Goal: Task Accomplishment & Management: Complete application form

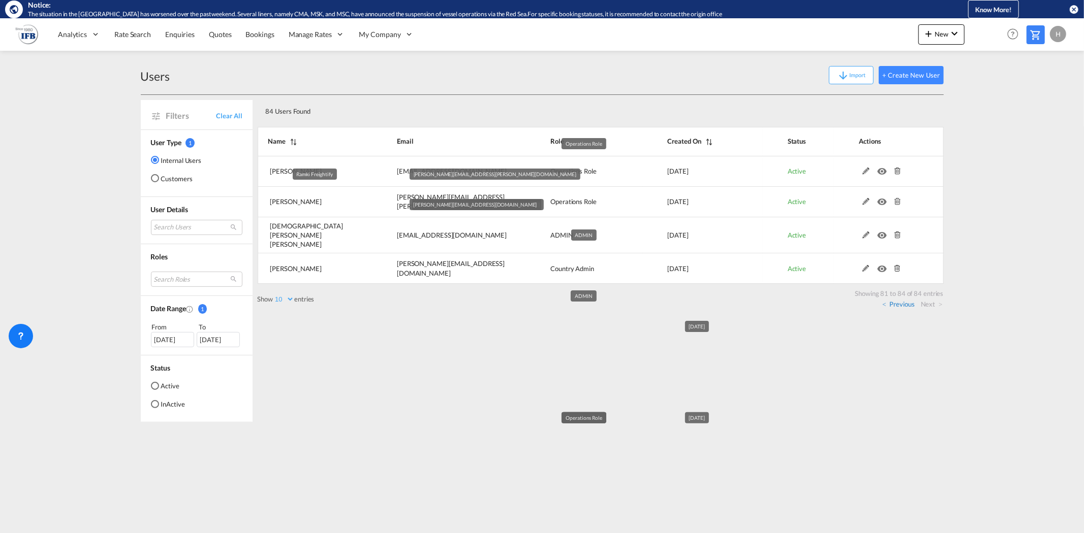
click at [902, 300] on link "Previous" at bounding box center [898, 304] width 32 height 9
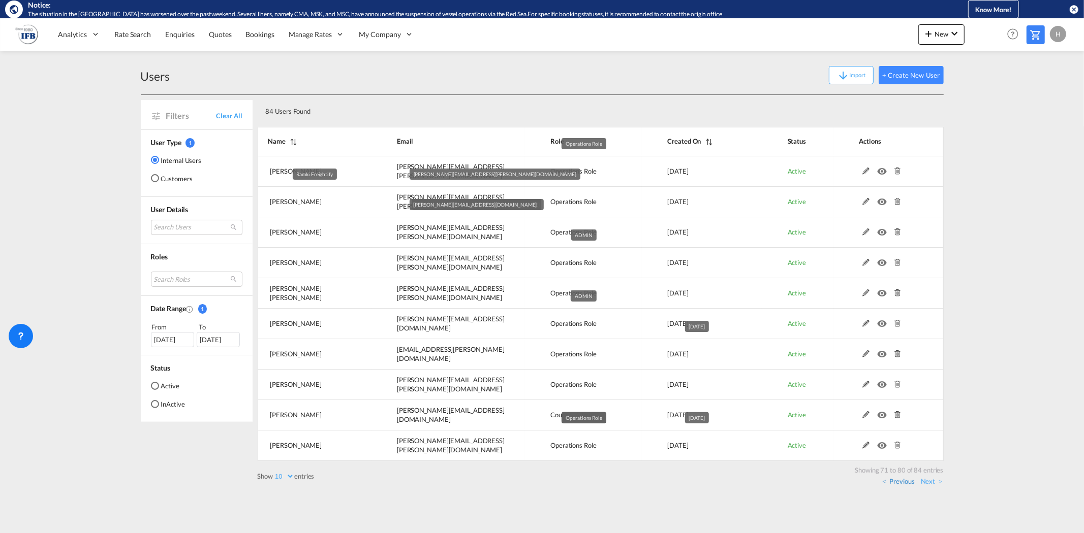
click at [898, 484] on link "Previous" at bounding box center [898, 481] width 32 height 9
click at [900, 483] on link "Previous" at bounding box center [898, 481] width 32 height 9
click at [901, 479] on link "Previous" at bounding box center [898, 481] width 32 height 9
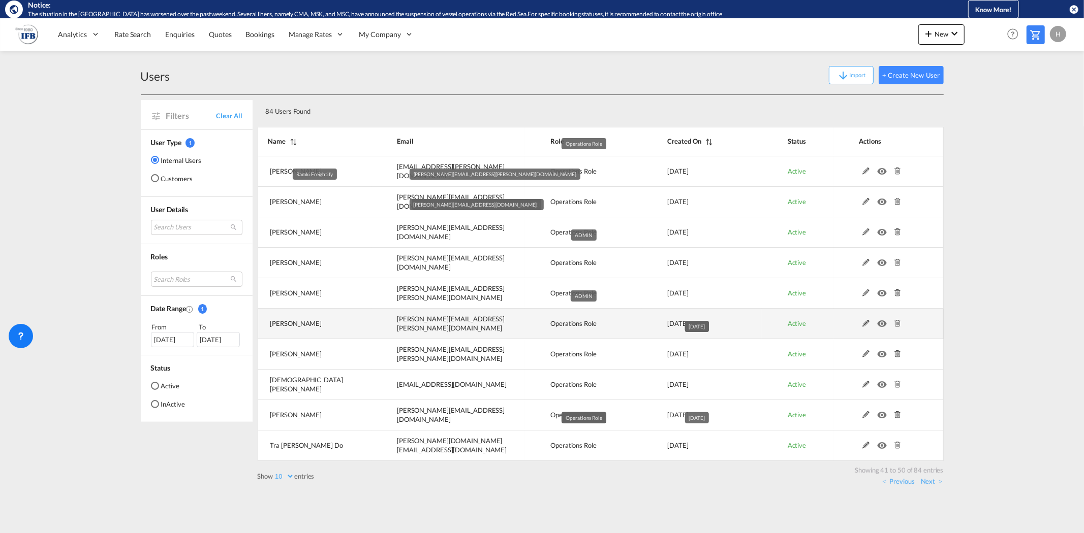
click at [898, 322] on md-icon at bounding box center [897, 323] width 13 height 7
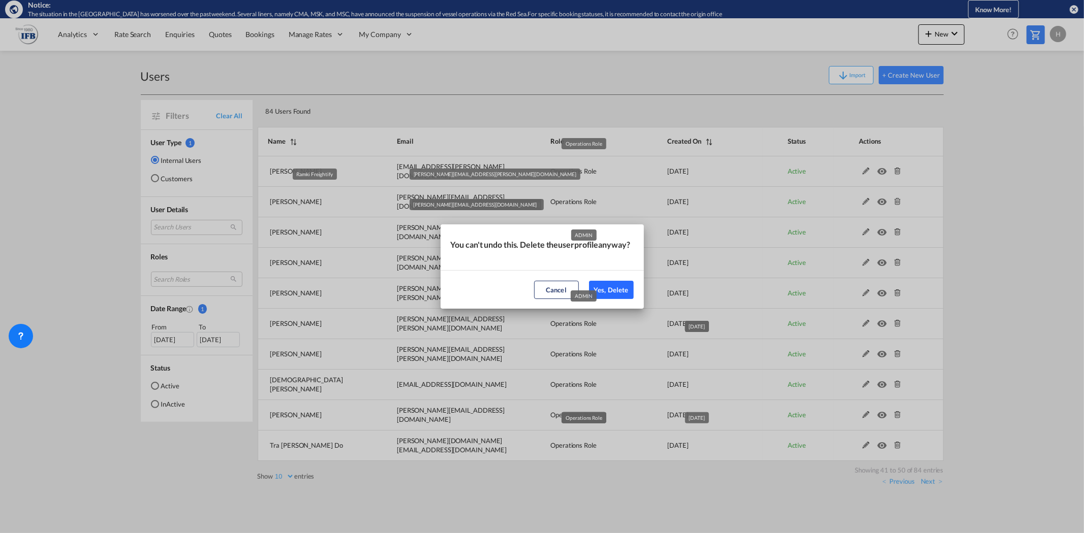
click at [621, 293] on button "Yes, Delete" at bounding box center [611, 290] width 45 height 18
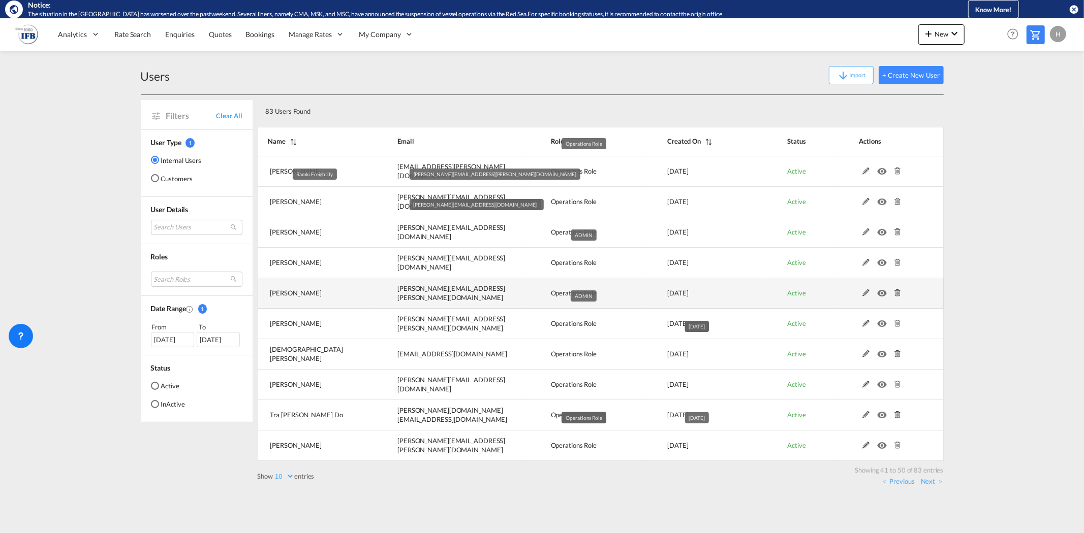
click at [896, 291] on md-icon at bounding box center [897, 293] width 13 height 7
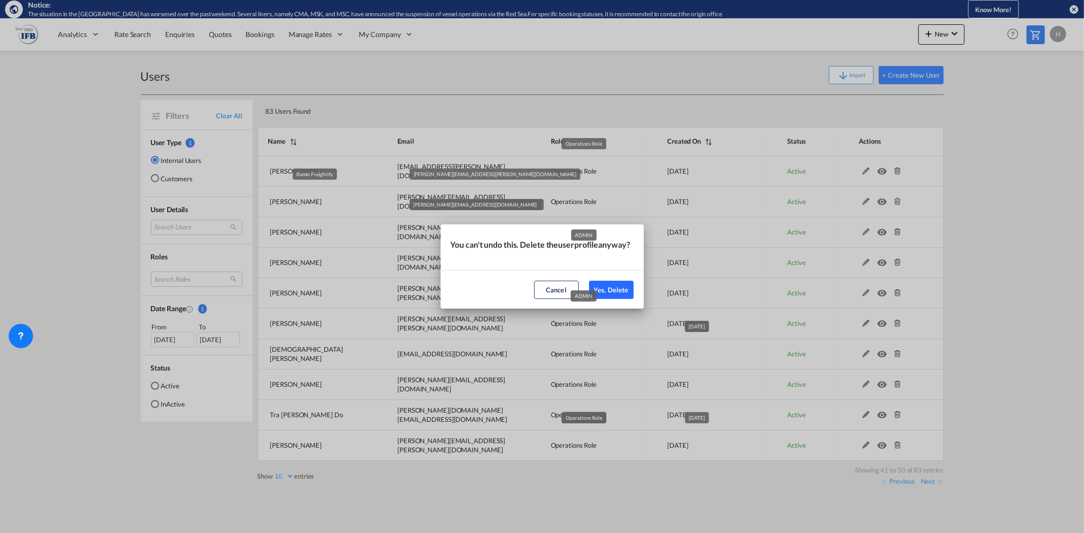
click at [620, 297] on button "Yes, Delete" at bounding box center [611, 290] width 45 height 18
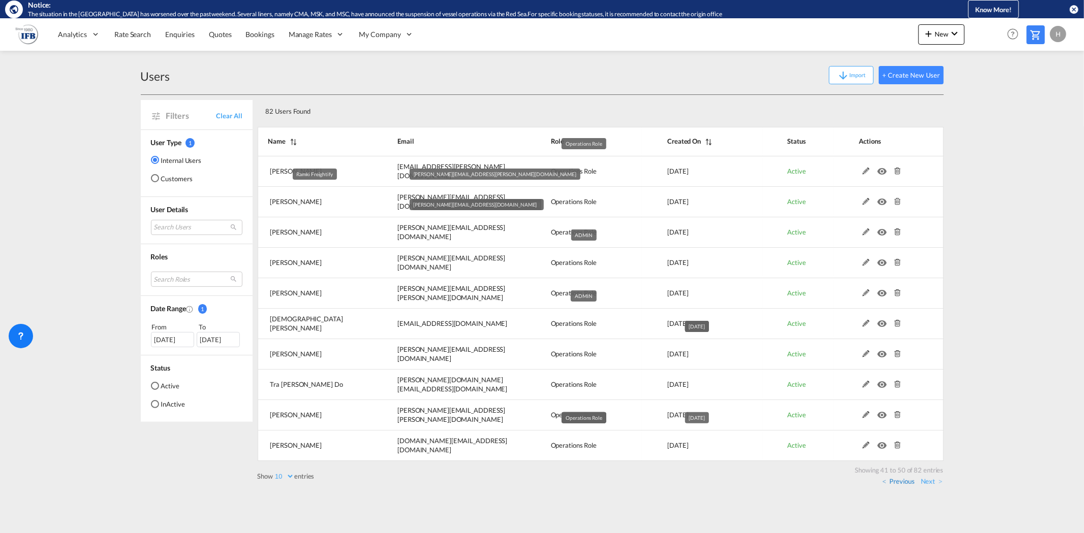
click at [900, 481] on link "Previous" at bounding box center [898, 481] width 32 height 9
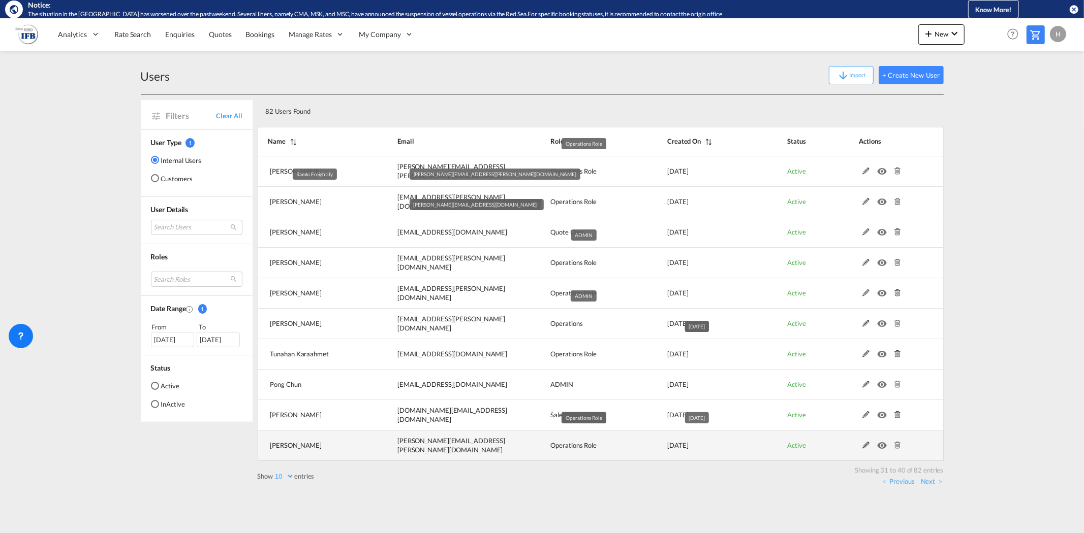
click at [899, 449] on md-icon at bounding box center [897, 445] width 13 height 7
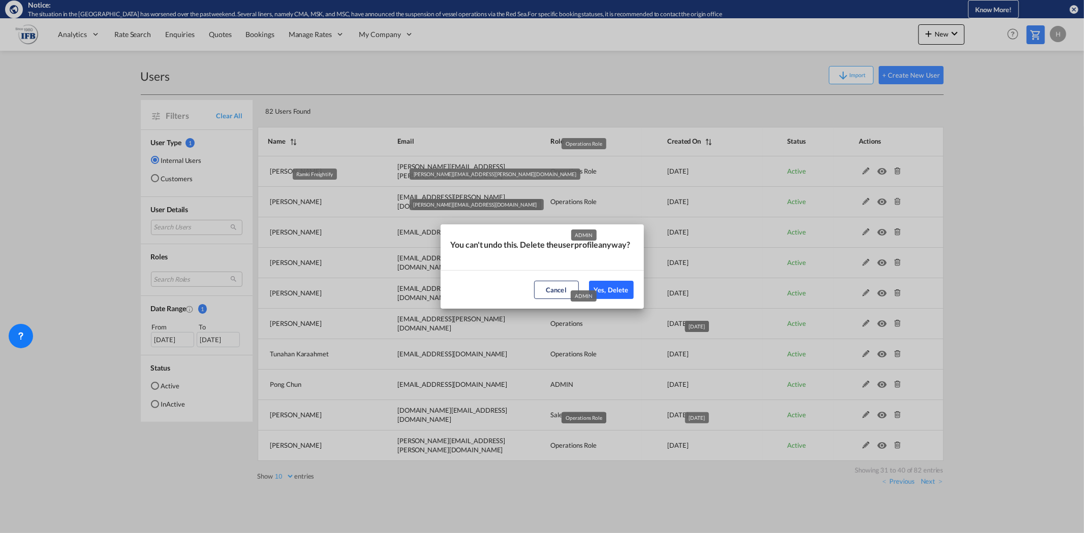
click at [616, 292] on button "Yes, Delete" at bounding box center [611, 290] width 45 height 18
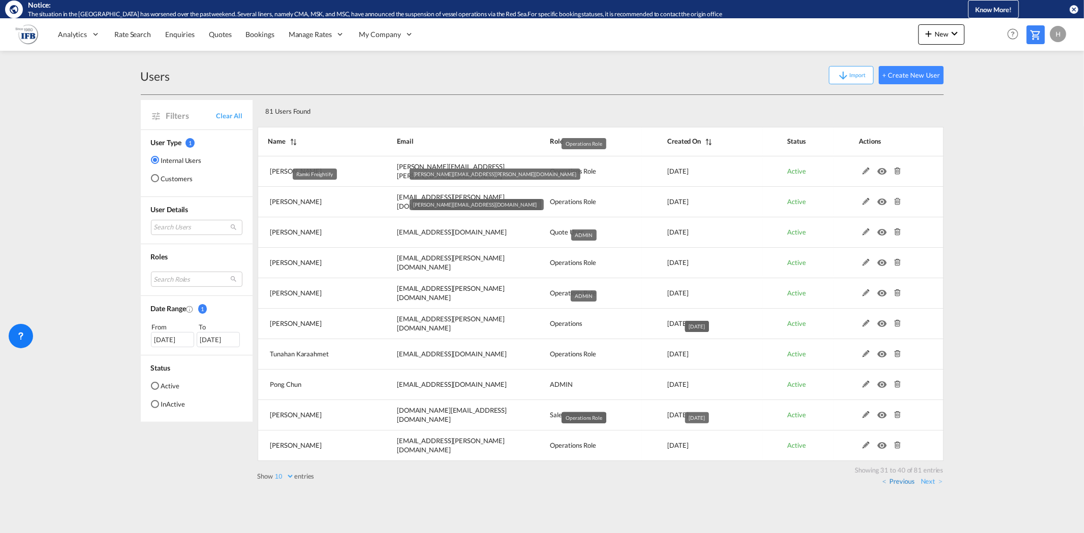
click at [907, 483] on link "Previous" at bounding box center [898, 481] width 32 height 9
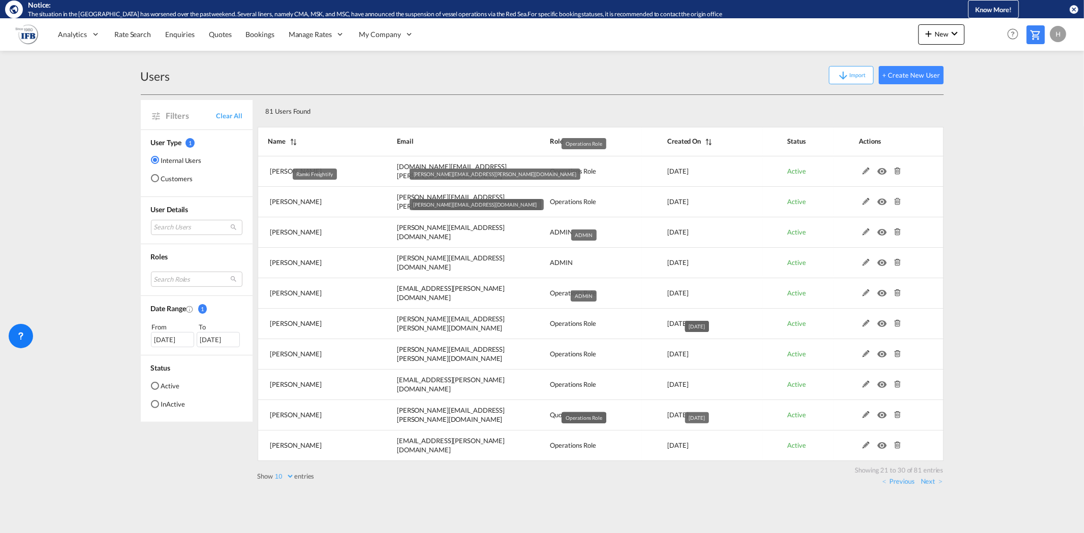
click at [900, 488] on div "Users Import + Create New User Filters Clear All User Type 1 Internal Users Cus…" at bounding box center [542, 274] width 803 height 446
click at [901, 484] on link "Previous" at bounding box center [898, 481] width 32 height 9
click at [900, 484] on link "Previous" at bounding box center [898, 481] width 32 height 9
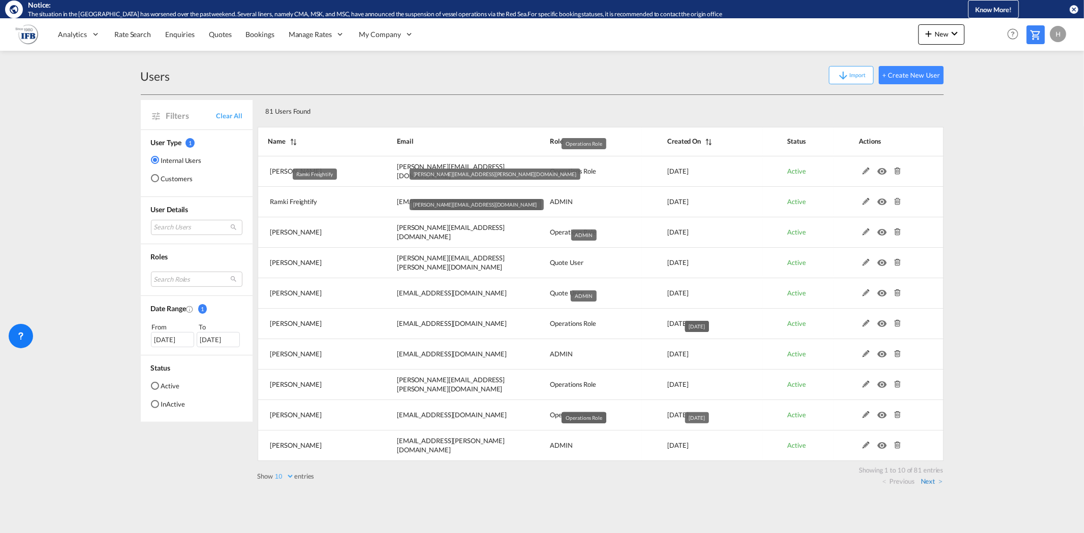
click at [929, 483] on link "Next" at bounding box center [932, 481] width 22 height 9
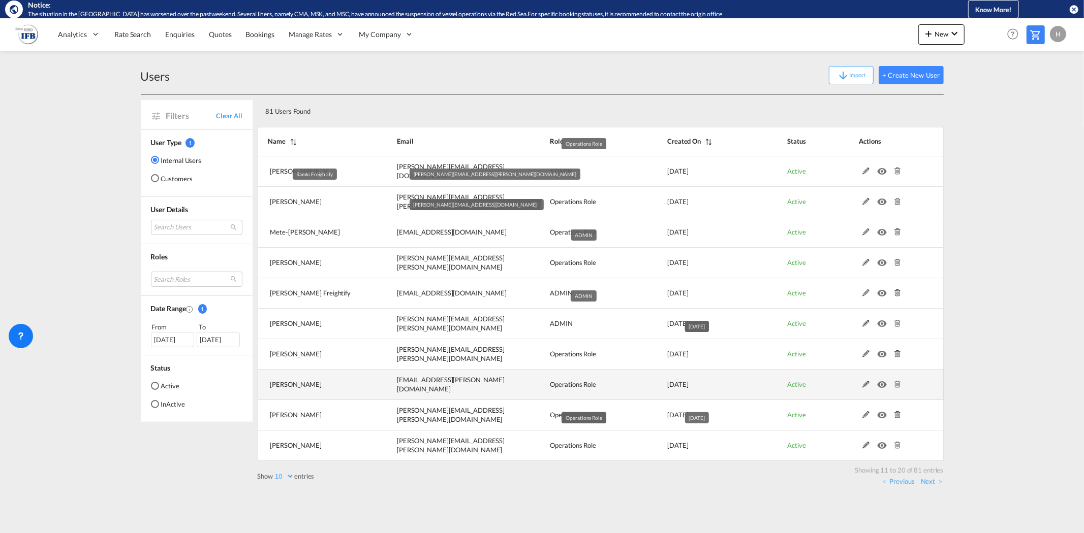
click at [896, 384] on md-icon at bounding box center [897, 384] width 13 height 7
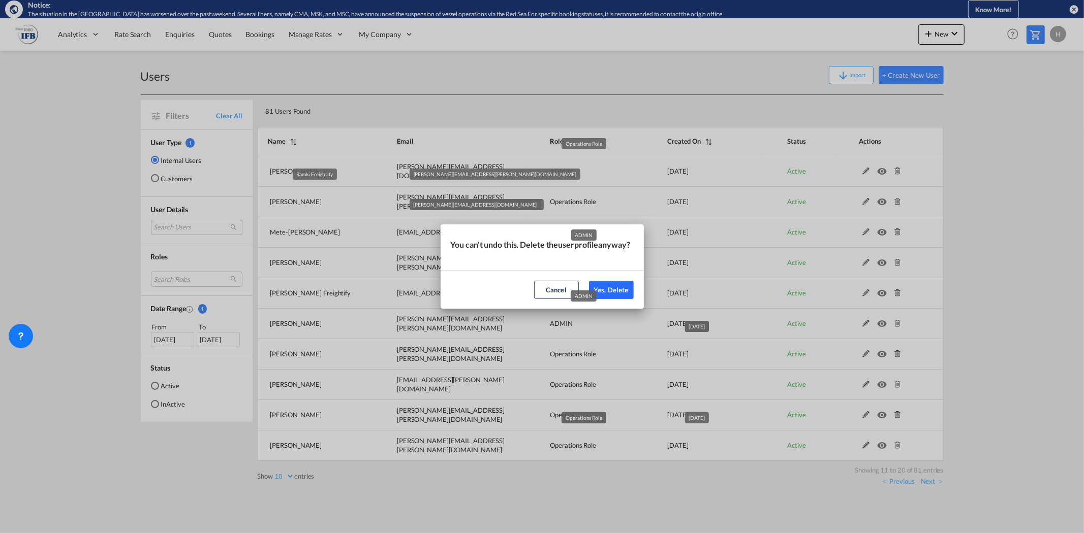
click at [601, 292] on button "Yes, Delete" at bounding box center [611, 290] width 45 height 18
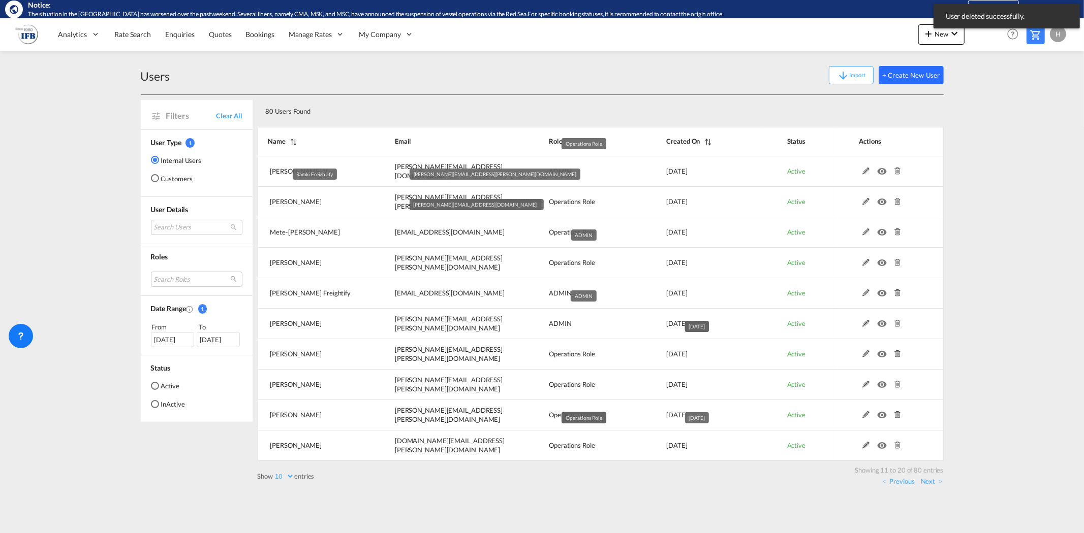
click at [899, 76] on button "+ Create New User" at bounding box center [910, 75] width 65 height 18
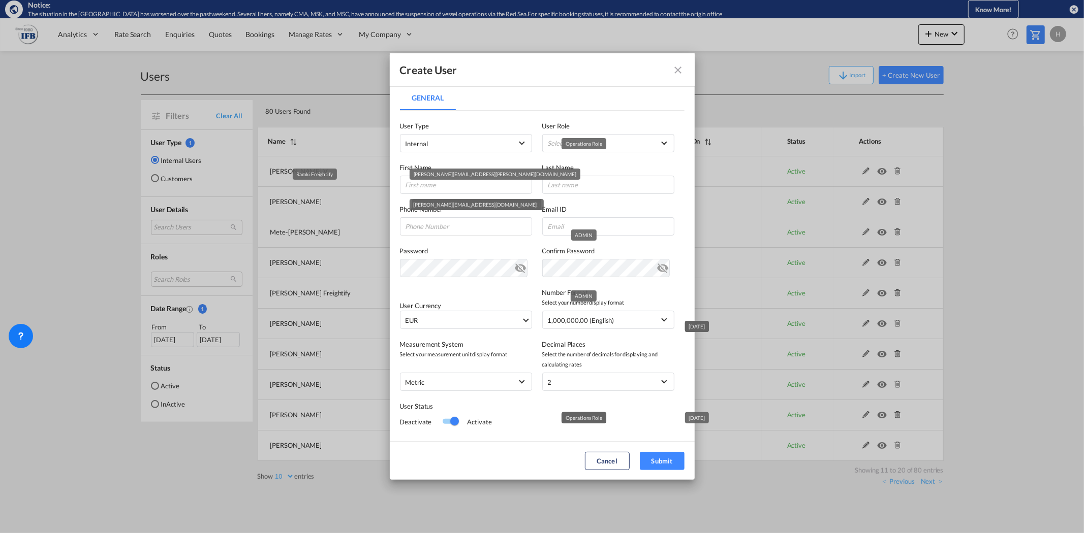
click at [262, 92] on div "Create User General General User Type Internal Internal Customer User Role Sele…" at bounding box center [542, 266] width 1084 height 533
click at [141, 33] on div "Create User General General User Type Internal Internal Customer User Role Sele…" at bounding box center [542, 266] width 1084 height 533
click at [613, 460] on button "Cancel" at bounding box center [607, 461] width 45 height 18
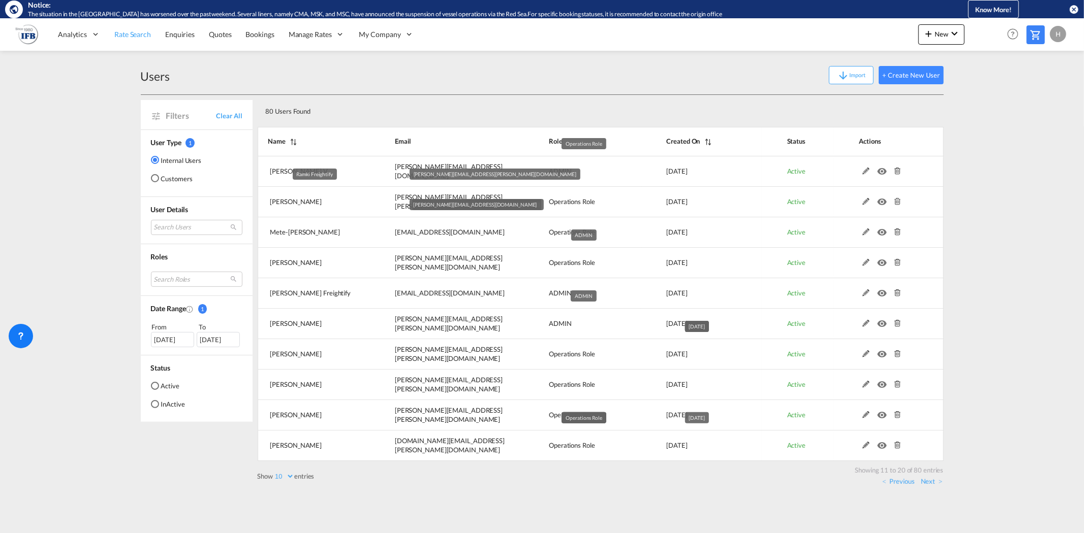
click at [122, 34] on span "Rate Search" at bounding box center [132, 34] width 37 height 9
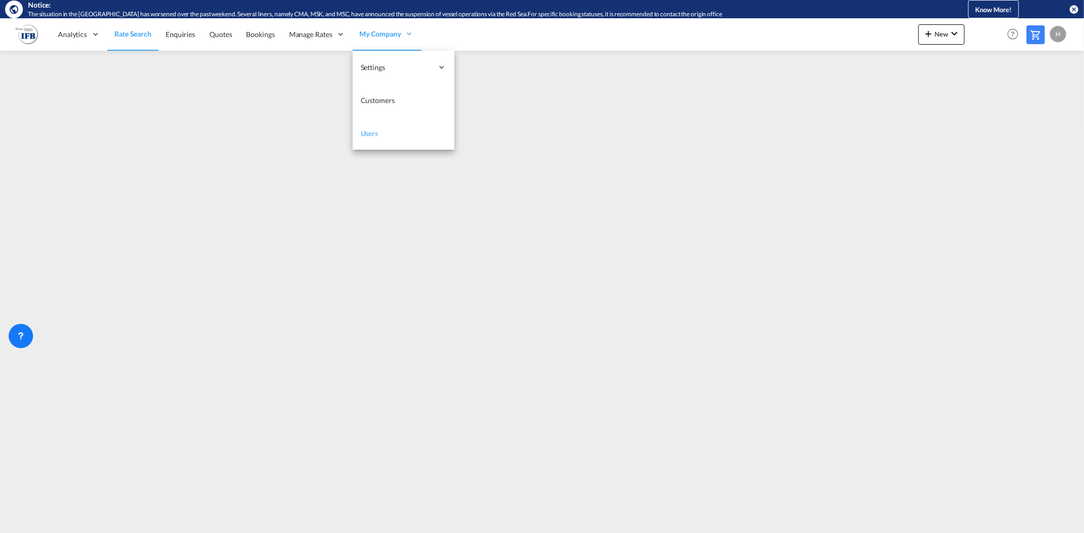
click at [373, 135] on span "Users" at bounding box center [370, 133] width 18 height 9
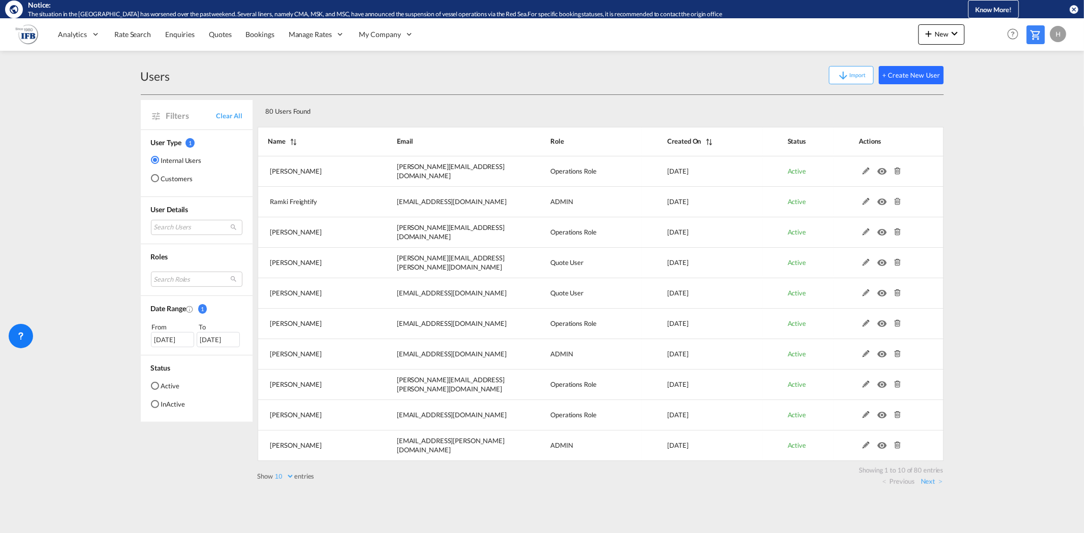
click at [915, 78] on button "+ Create New User" at bounding box center [910, 75] width 65 height 18
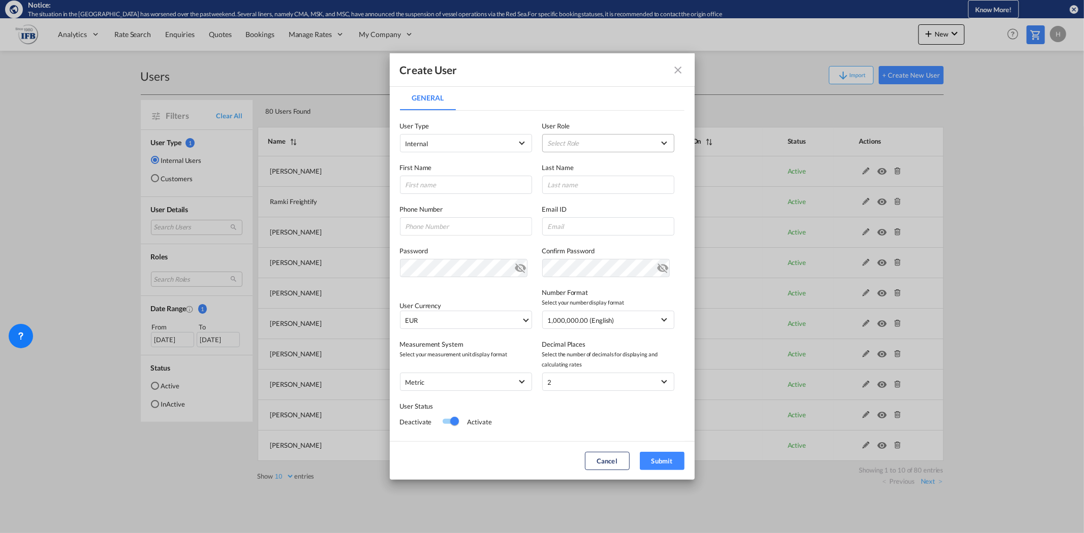
click at [587, 141] on md-select "Select Role ADMIN GLOBAL Country Admin USER_DEFINED Essentials Admin GLOBAL Ess…" at bounding box center [608, 143] width 132 height 18
click at [561, 206] on div "Operations Role USER_DEFINED" at bounding box center [567, 201] width 46 height 9
click at [468, 184] on input "General General ..." at bounding box center [466, 185] width 132 height 18
type input "ULD"
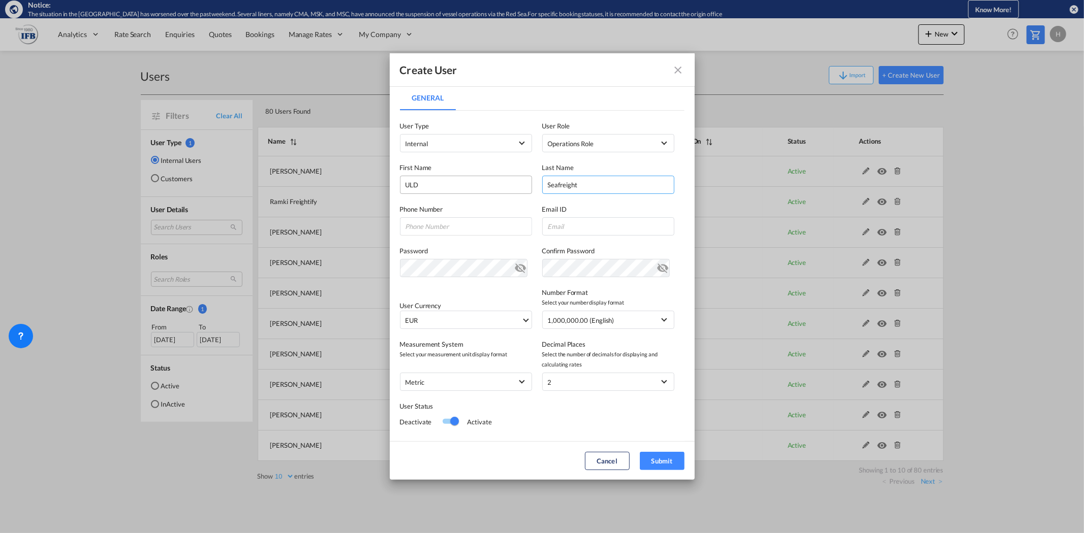
type input "Seafreight"
click at [569, 230] on input "General General ..." at bounding box center [608, 226] width 132 height 18
paste input "[EMAIL_ADDRESS][DOMAIN_NAME]"
type input "[EMAIL_ADDRESS][DOMAIN_NAME]"
click at [659, 462] on button "Submit" at bounding box center [662, 461] width 45 height 18
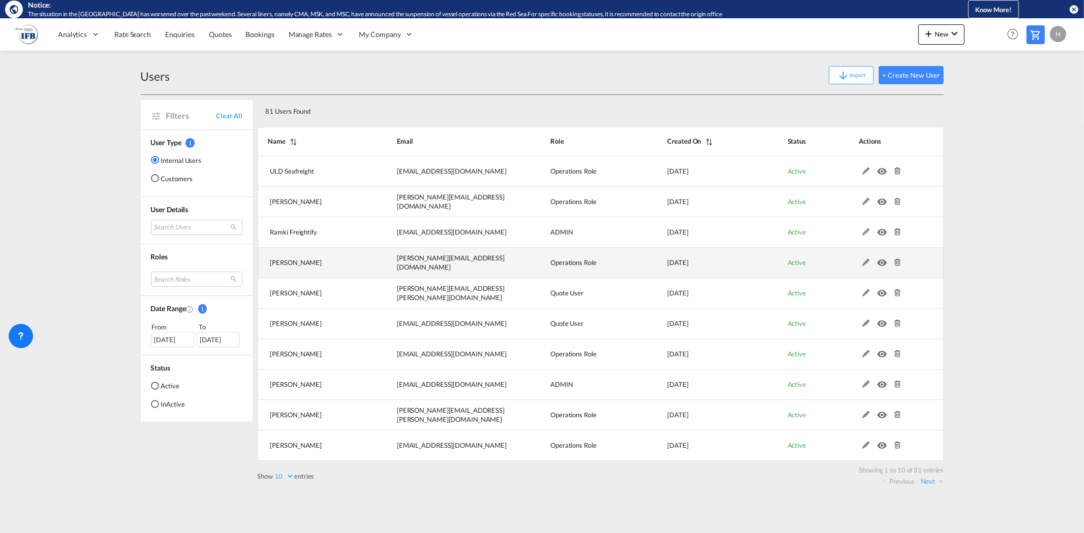
click at [896, 262] on md-icon at bounding box center [897, 262] width 13 height 7
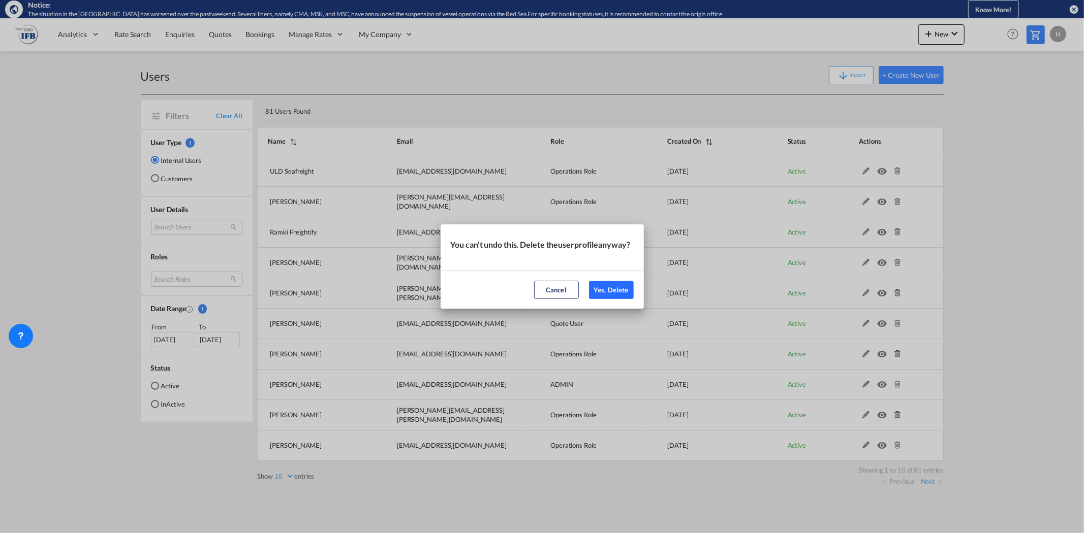
click at [617, 297] on button "Yes, Delete" at bounding box center [611, 290] width 45 height 18
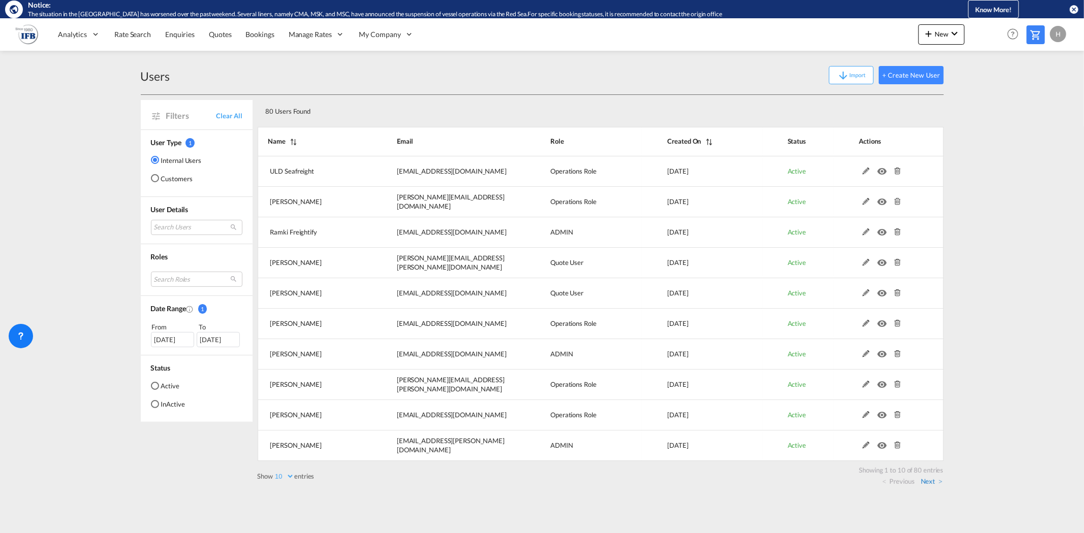
click at [933, 479] on link "Next" at bounding box center [932, 481] width 22 height 9
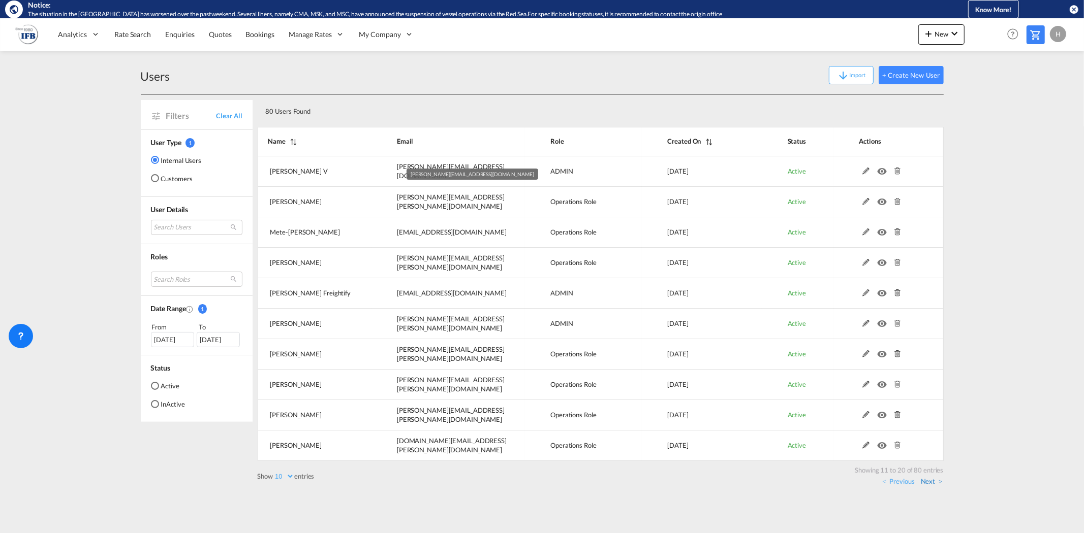
click at [929, 483] on link "Next" at bounding box center [932, 481] width 22 height 9
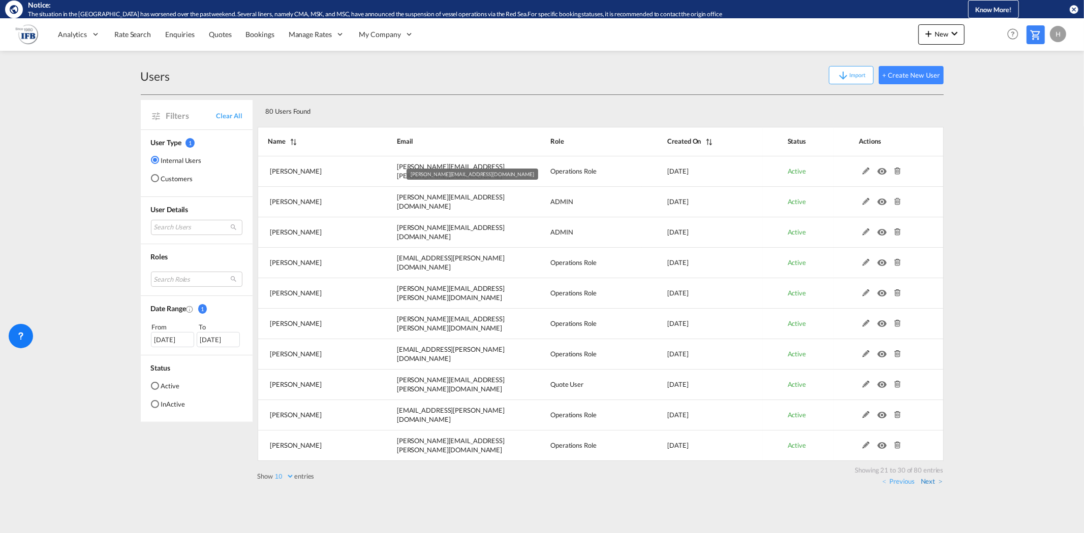
click at [931, 482] on link "Next" at bounding box center [932, 481] width 22 height 9
click at [937, 481] on link "Next" at bounding box center [932, 481] width 22 height 9
click at [924, 479] on link "Next" at bounding box center [932, 481] width 22 height 9
click at [930, 482] on link "Next" at bounding box center [932, 481] width 22 height 9
click at [931, 482] on link "Next" at bounding box center [932, 481] width 22 height 9
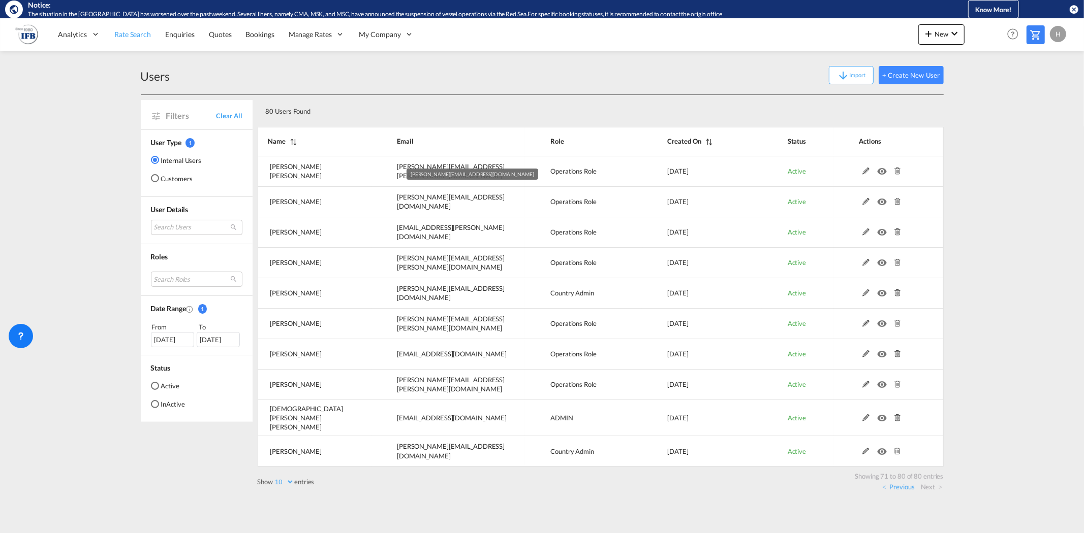
click at [149, 31] on span "Rate Search" at bounding box center [132, 34] width 37 height 9
